Goal: Information Seeking & Learning: Learn about a topic

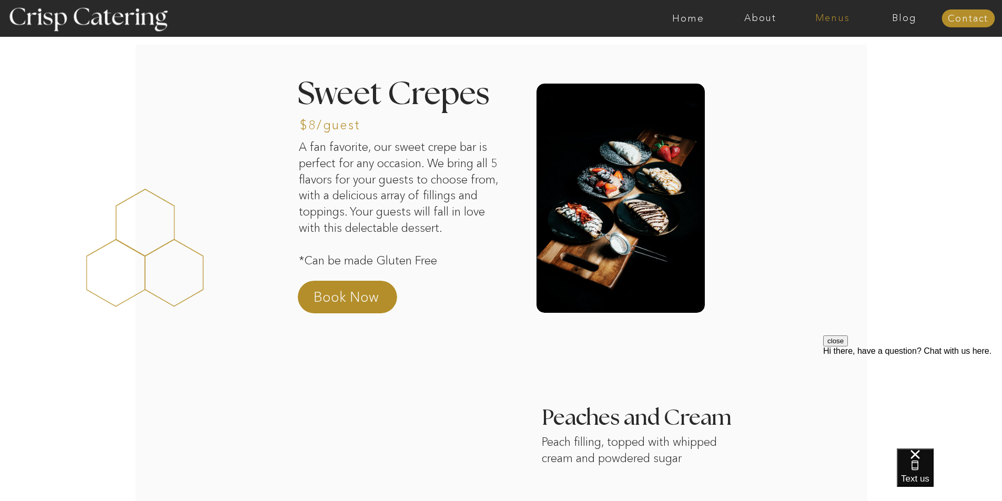
click at [828, 13] on nav "Menus" at bounding box center [833, 18] width 72 height 11
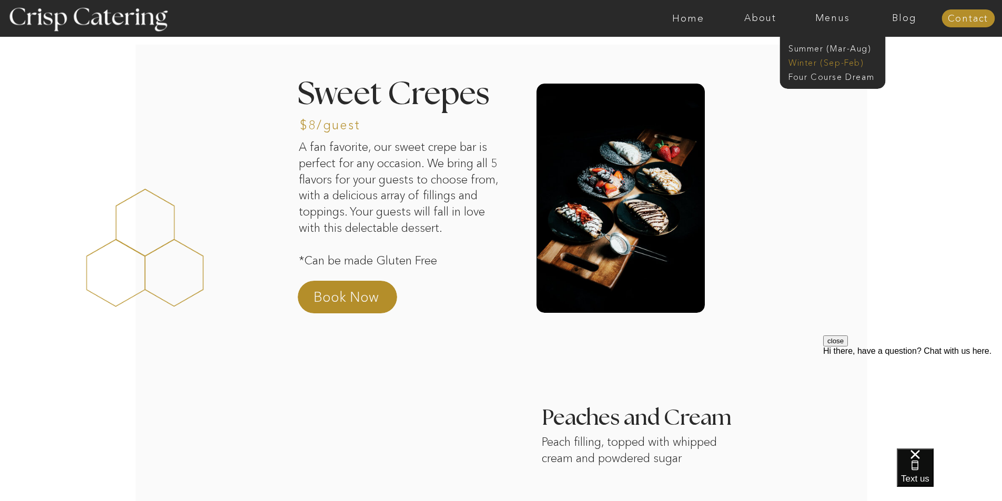
click at [834, 64] on nav "Winter (Sep-Feb)" at bounding box center [832, 62] width 86 height 10
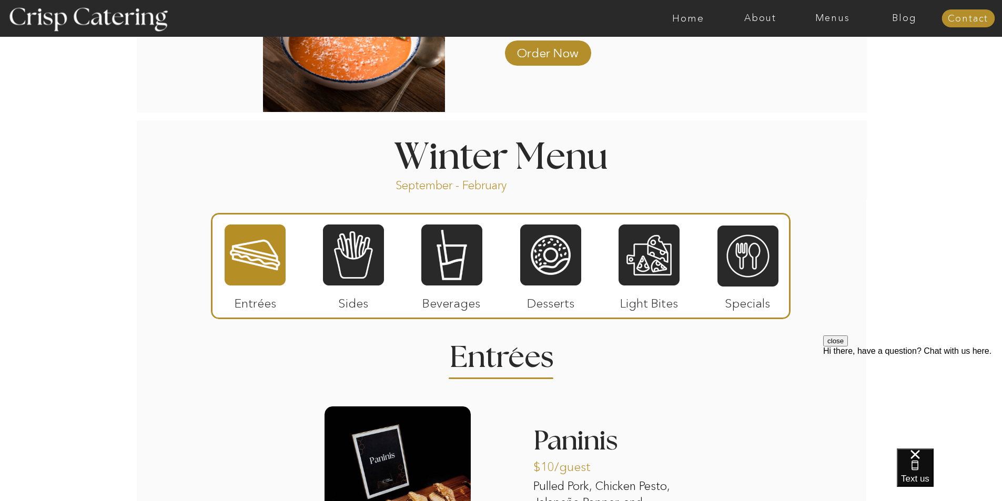
scroll to position [1105, 0]
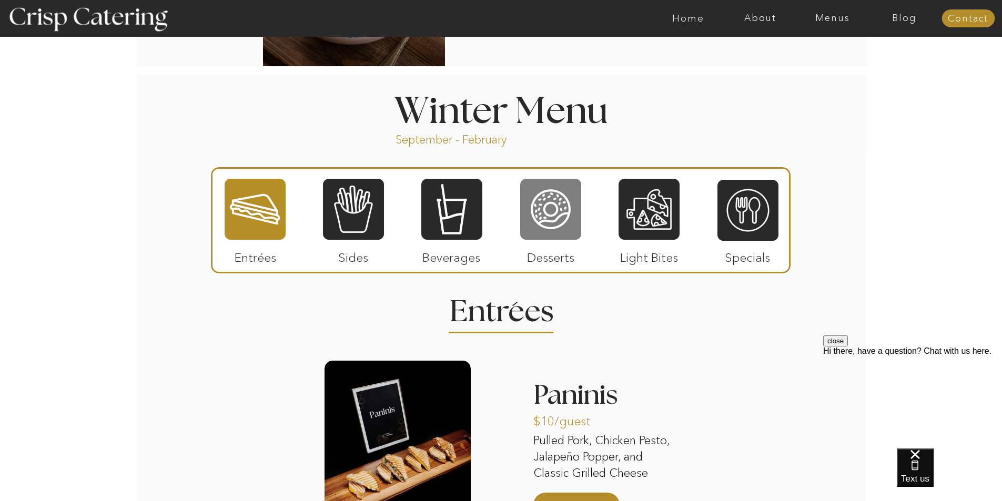
click at [570, 212] on div at bounding box center [550, 209] width 61 height 63
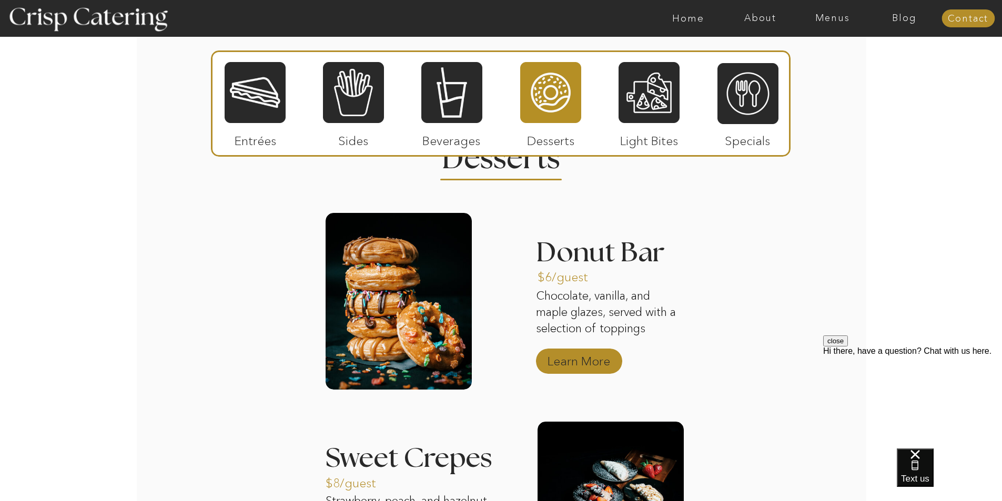
scroll to position [1263, 0]
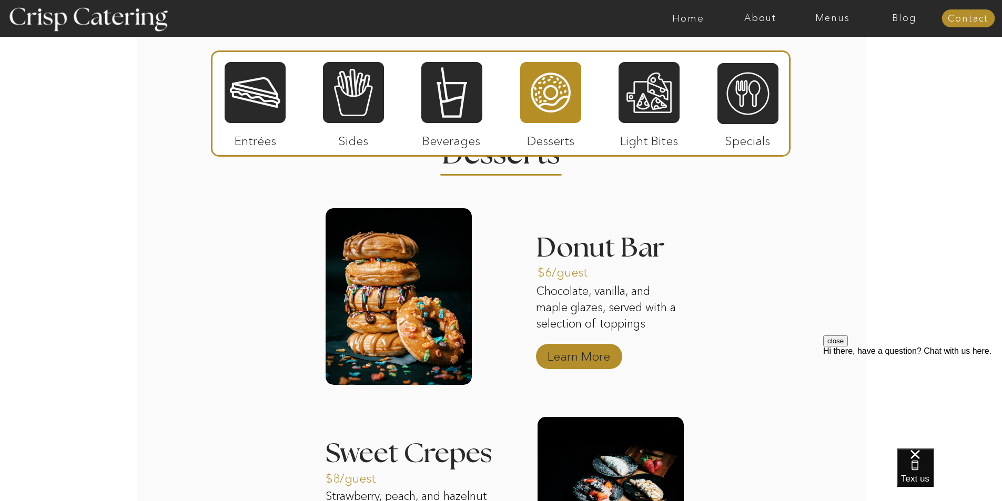
click at [589, 353] on p "Learn More" at bounding box center [579, 354] width 70 height 31
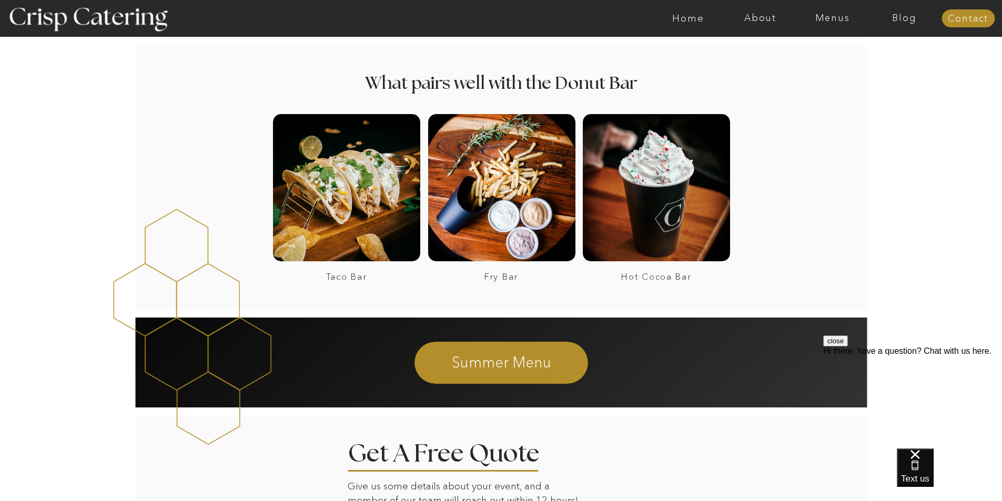
scroll to position [1052, 0]
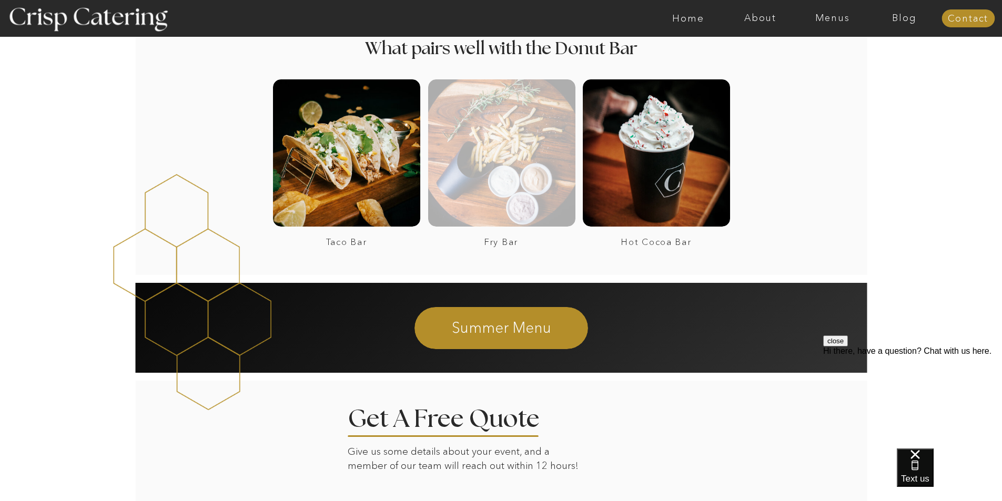
click at [481, 184] on div at bounding box center [501, 152] width 147 height 147
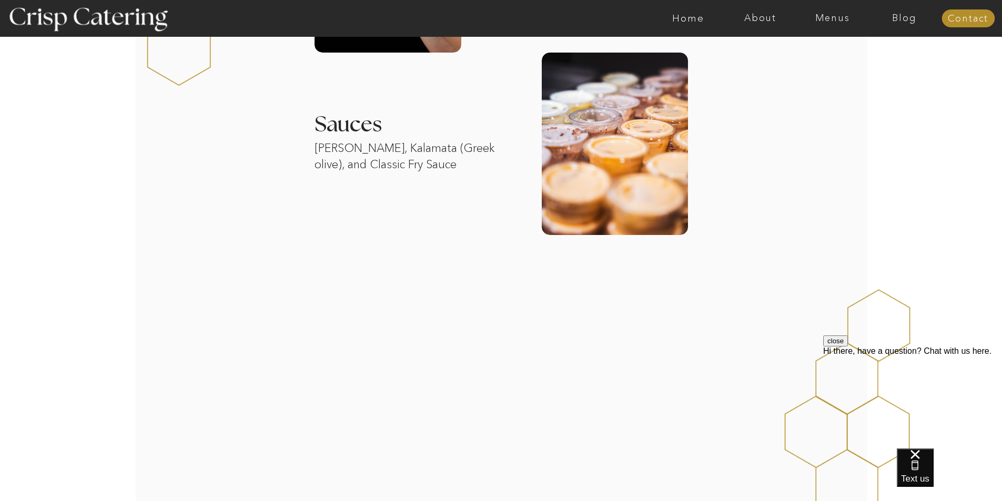
scroll to position [474, 0]
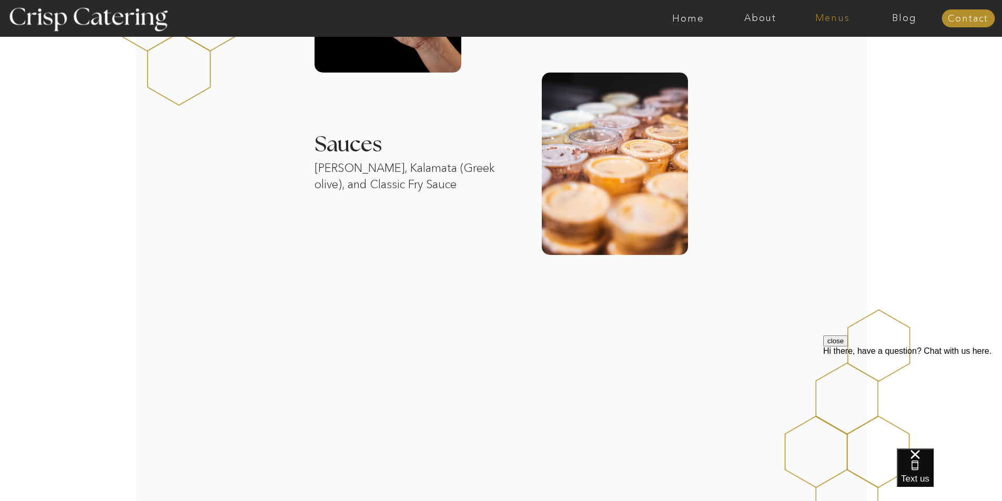
click at [833, 15] on nav "Menus" at bounding box center [833, 18] width 72 height 11
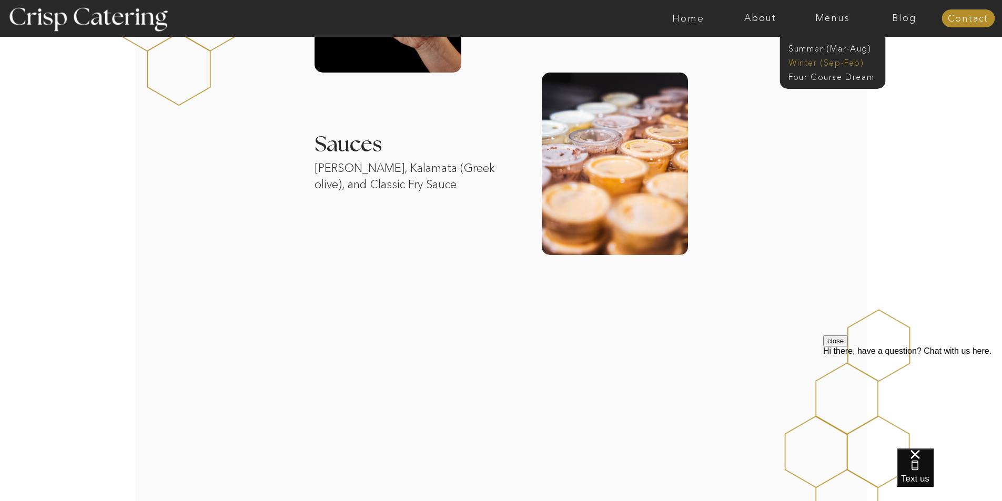
click at [798, 61] on nav "Winter (Sep-Feb)" at bounding box center [832, 62] width 86 height 10
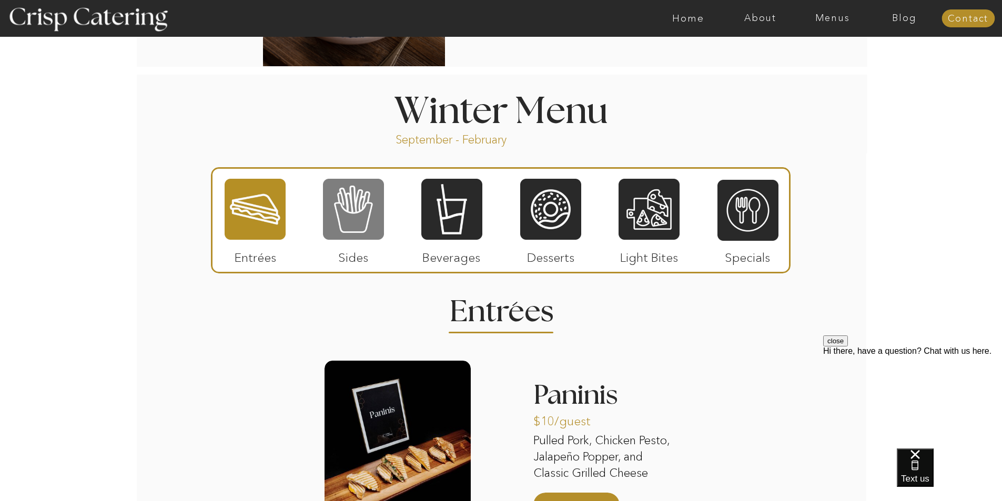
click at [371, 216] on div at bounding box center [353, 209] width 61 height 63
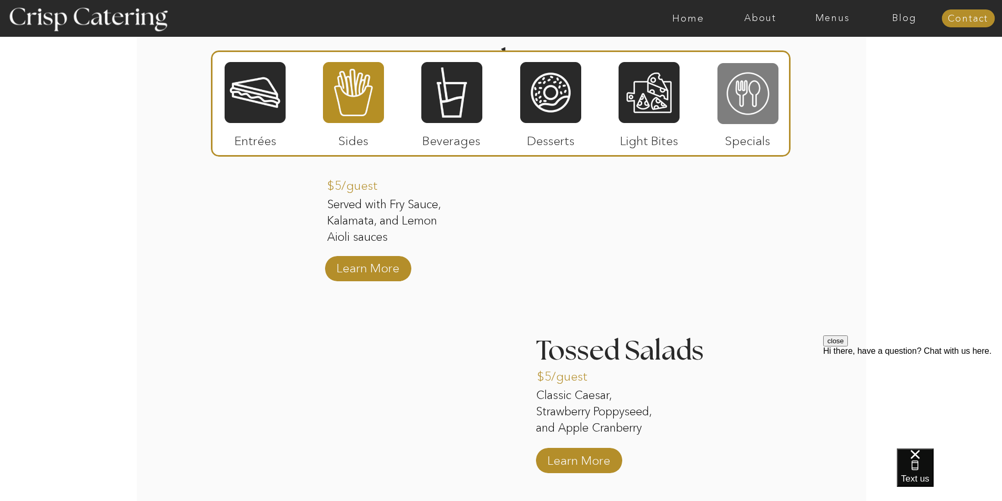
scroll to position [1284, 0]
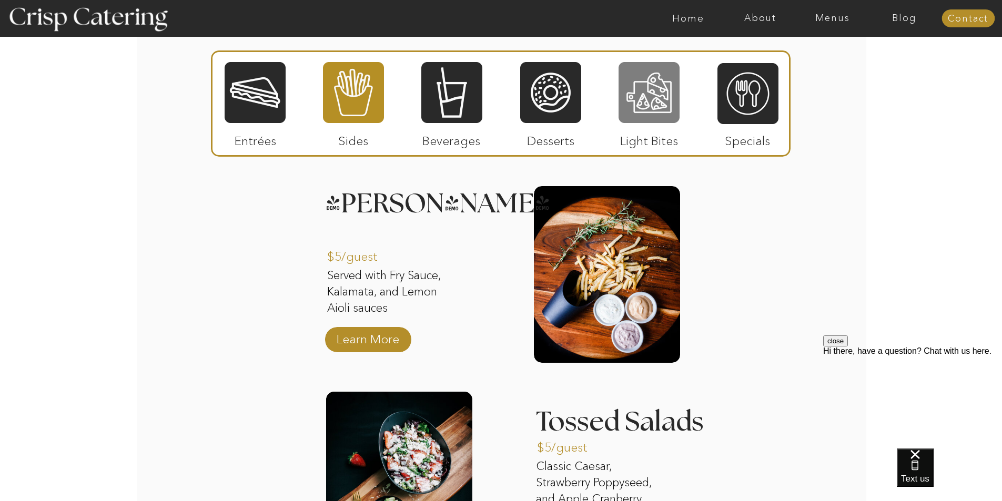
click at [663, 106] on div at bounding box center [649, 92] width 61 height 63
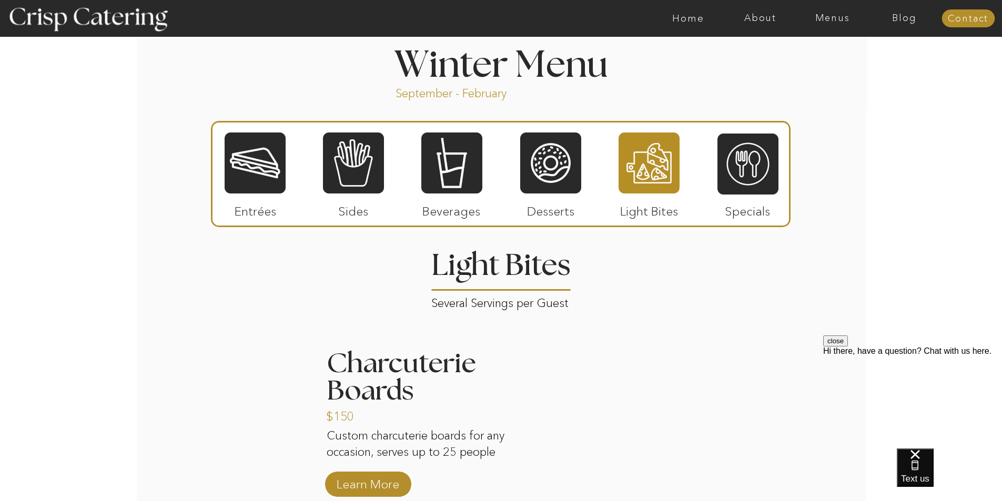
scroll to position [1126, 0]
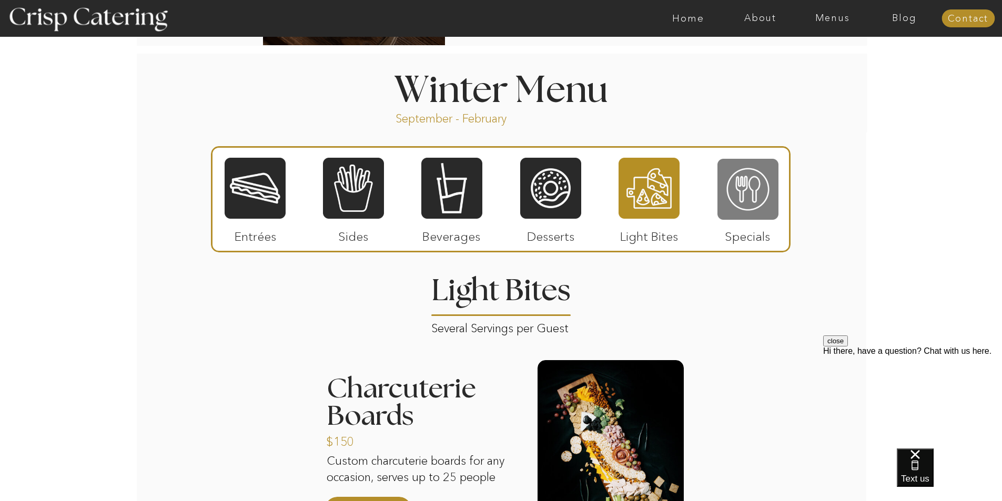
click at [734, 188] on div at bounding box center [748, 189] width 61 height 63
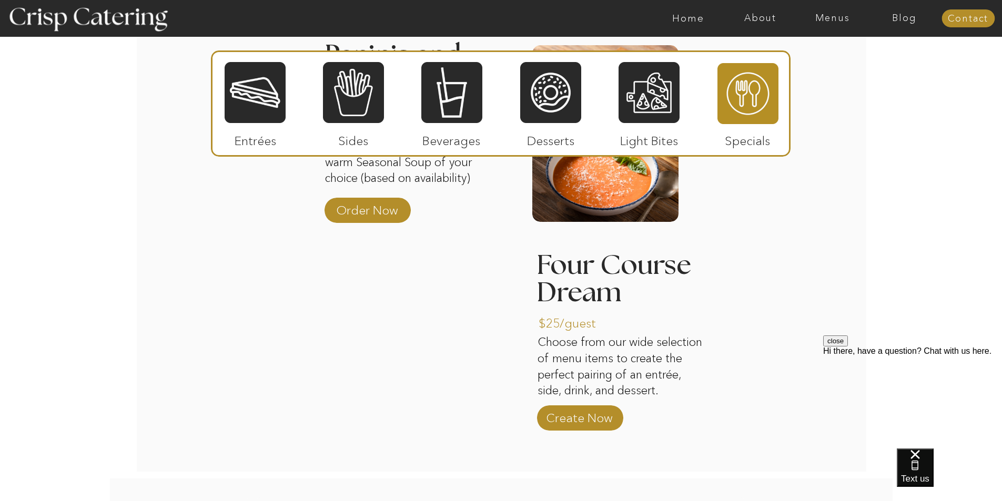
scroll to position [1442, 0]
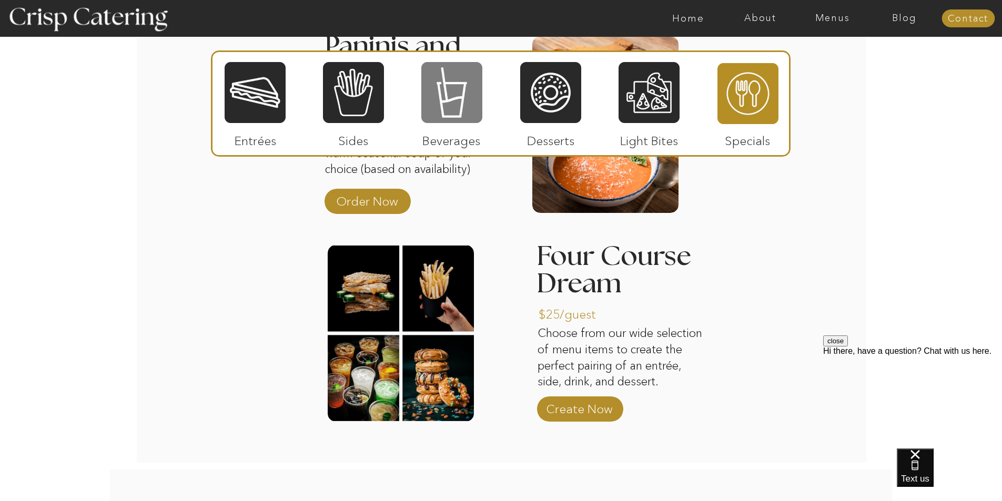
click at [451, 99] on div at bounding box center [451, 92] width 61 height 63
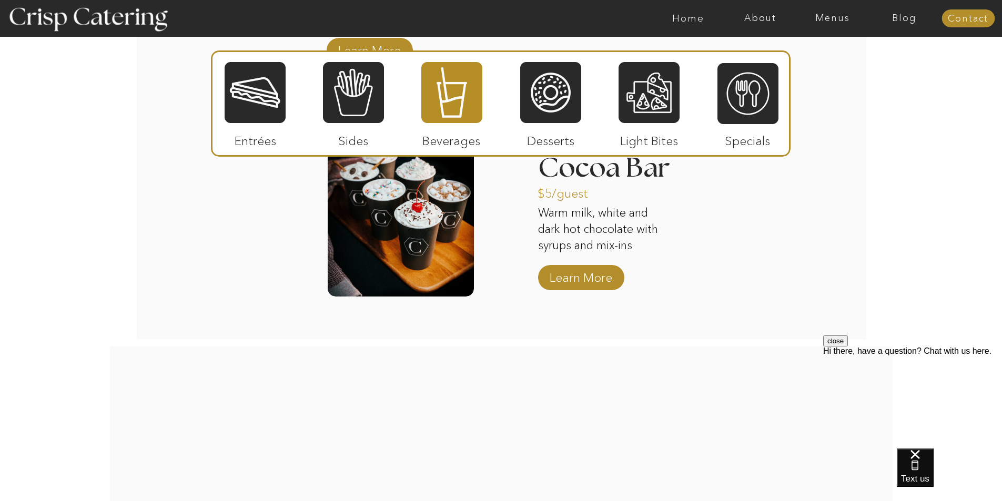
scroll to position [1757, 0]
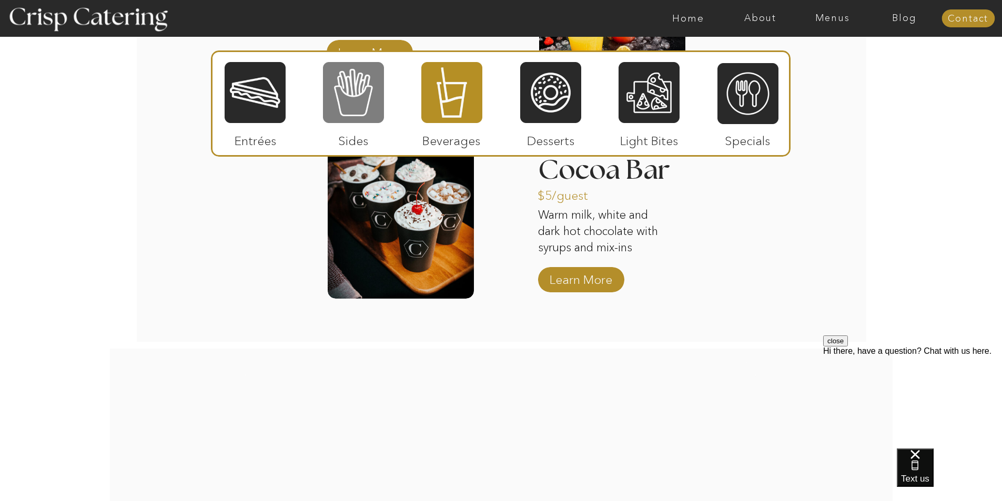
click at [347, 106] on div at bounding box center [353, 92] width 61 height 63
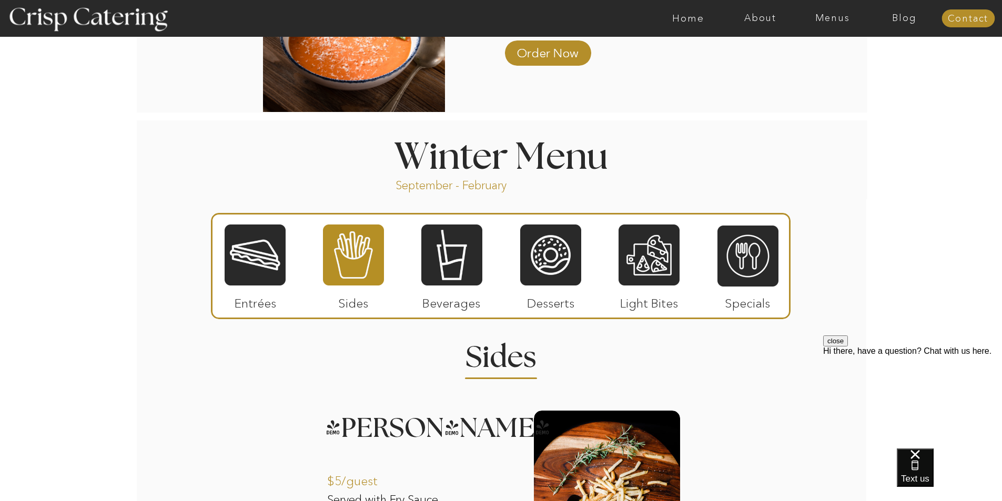
scroll to position [1021, 0]
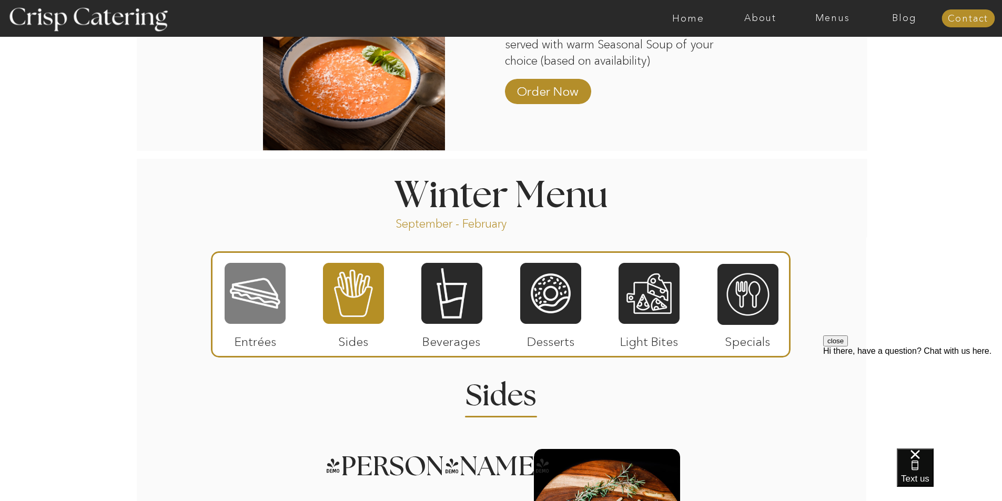
click at [250, 301] on div at bounding box center [255, 293] width 61 height 63
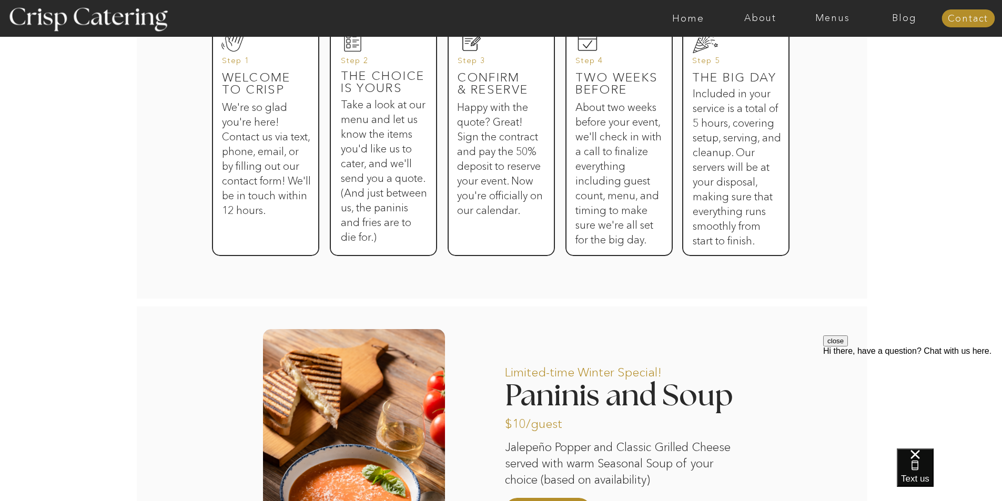
scroll to position [600, 0]
